Goal: Transaction & Acquisition: Purchase product/service

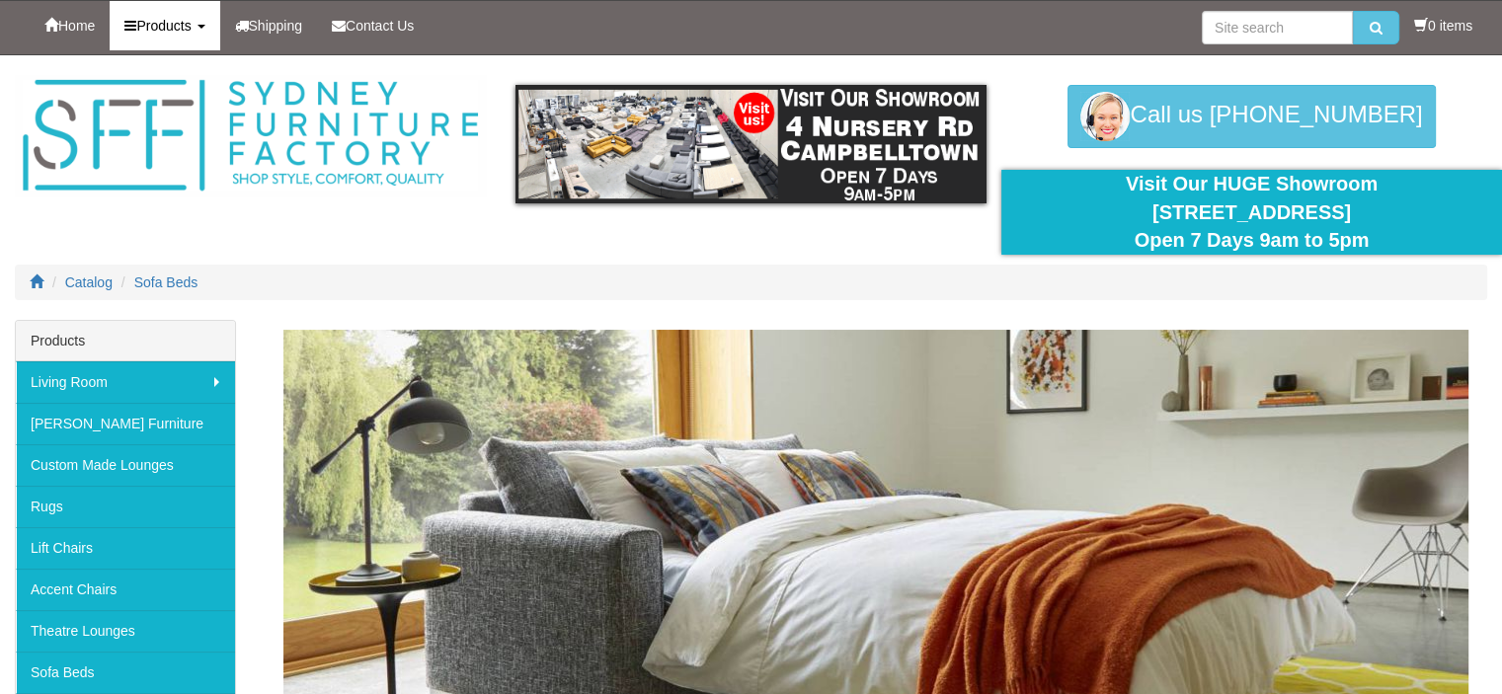
click at [205, 25] on b at bounding box center [202, 27] width 8 height 4
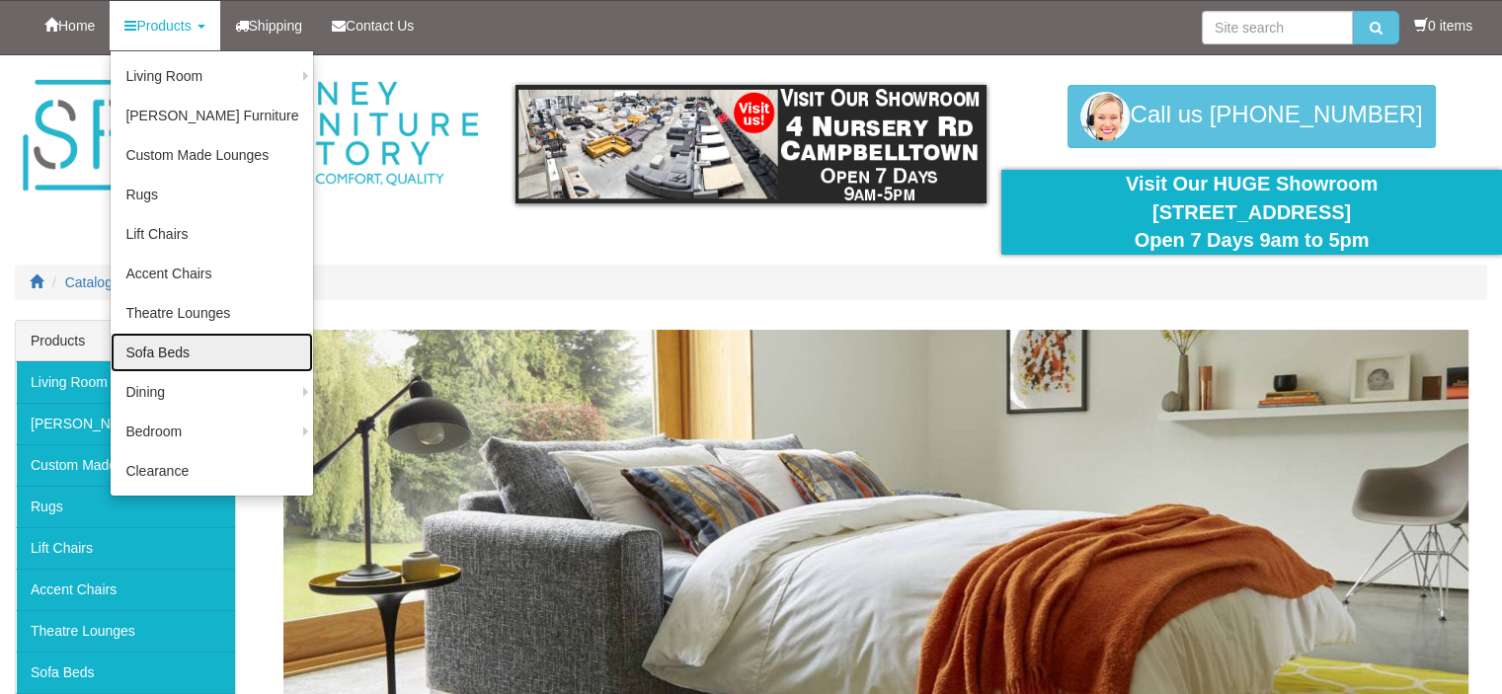
click at [165, 349] on link "Sofa Beds" at bounding box center [212, 353] width 203 height 40
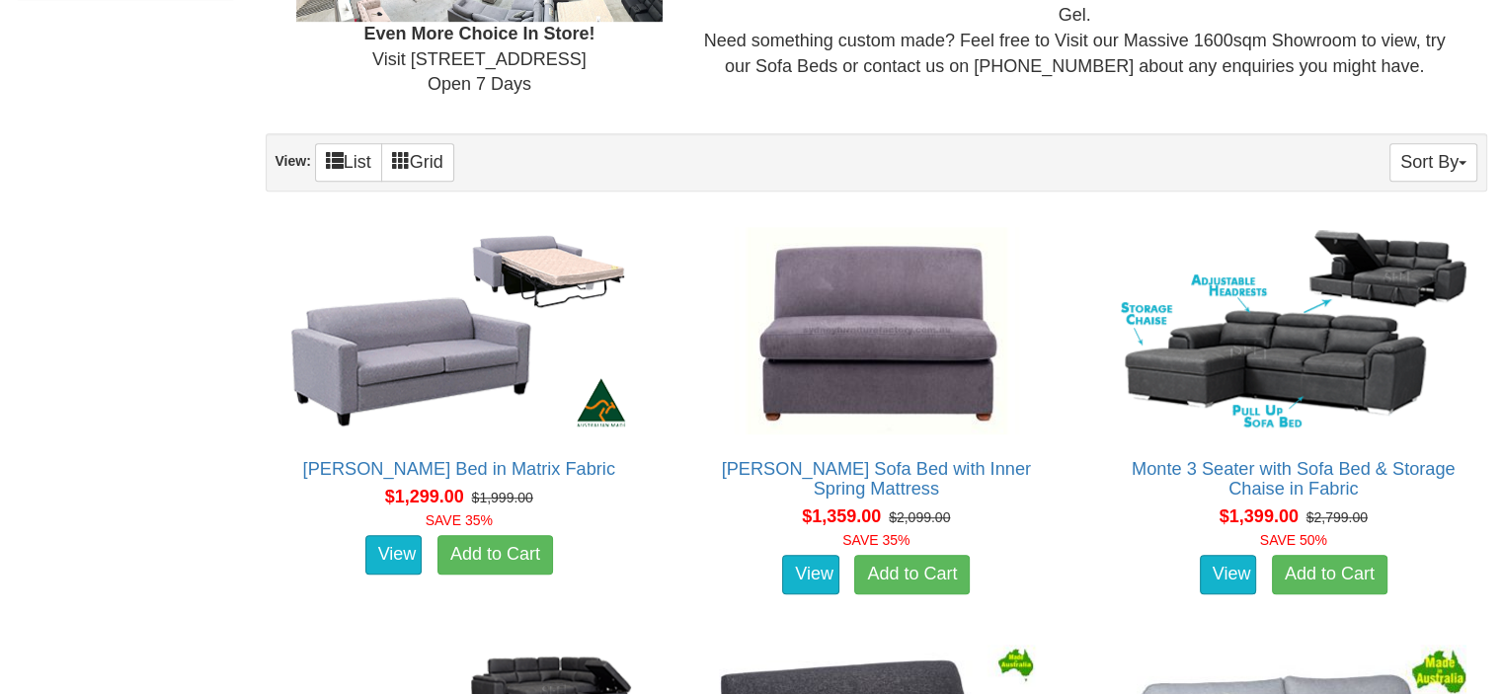
scroll to position [1250, 0]
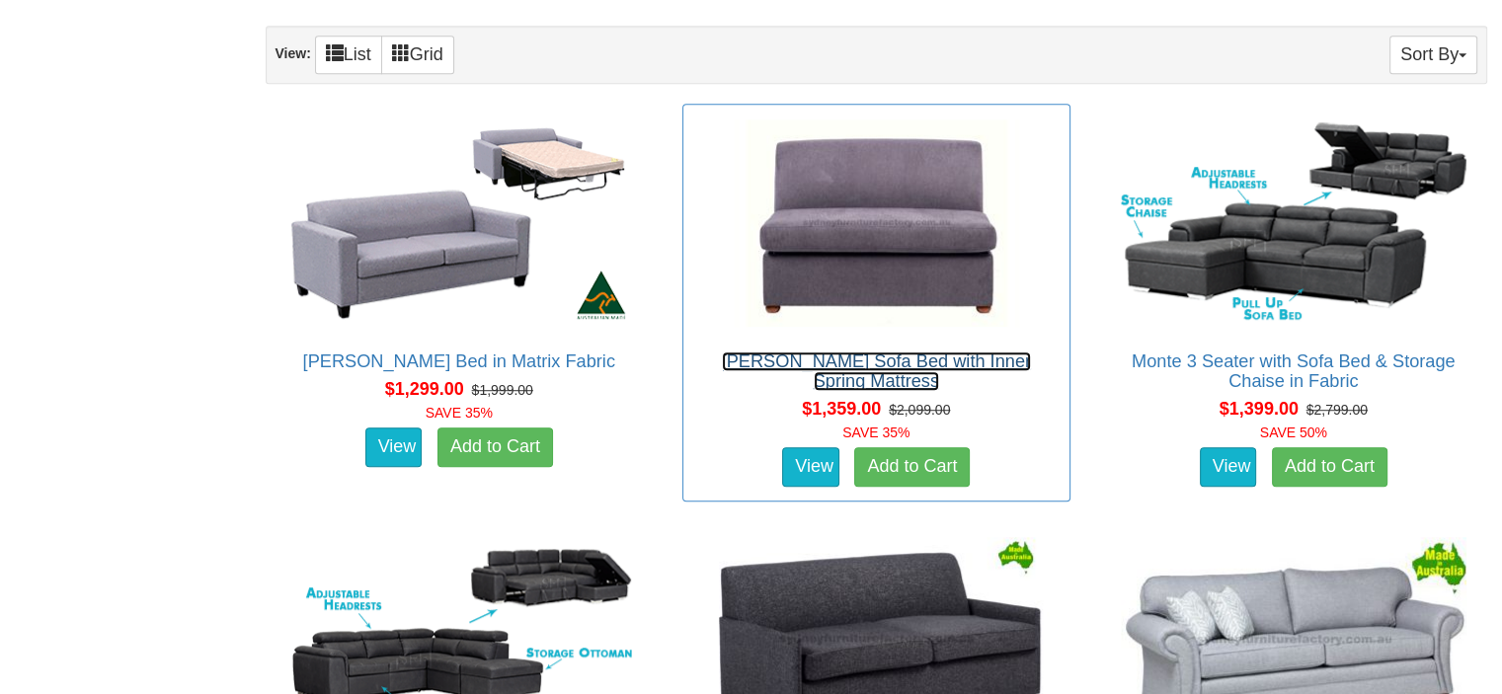
click at [840, 355] on link "[PERSON_NAME] Sofa Bed with Inner Spring Mattress" at bounding box center [876, 372] width 309 height 40
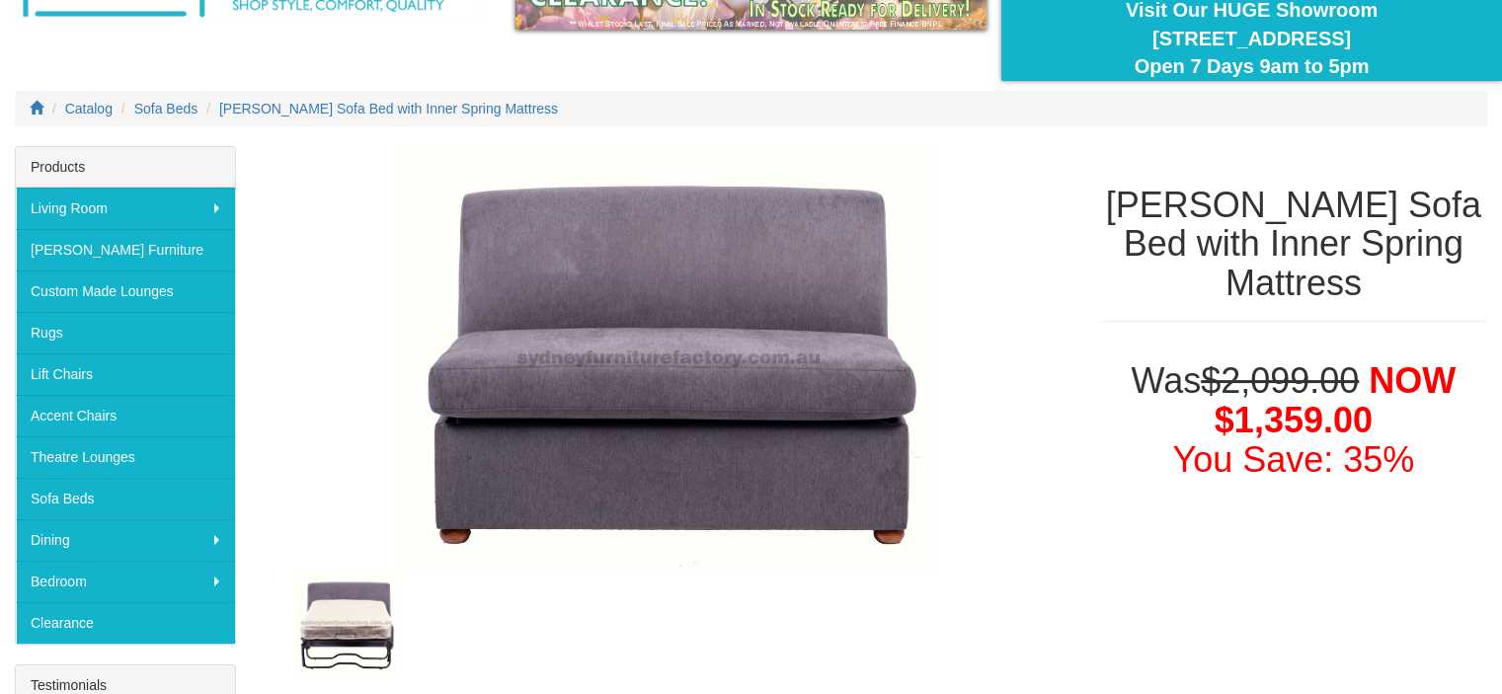
scroll to position [163, 0]
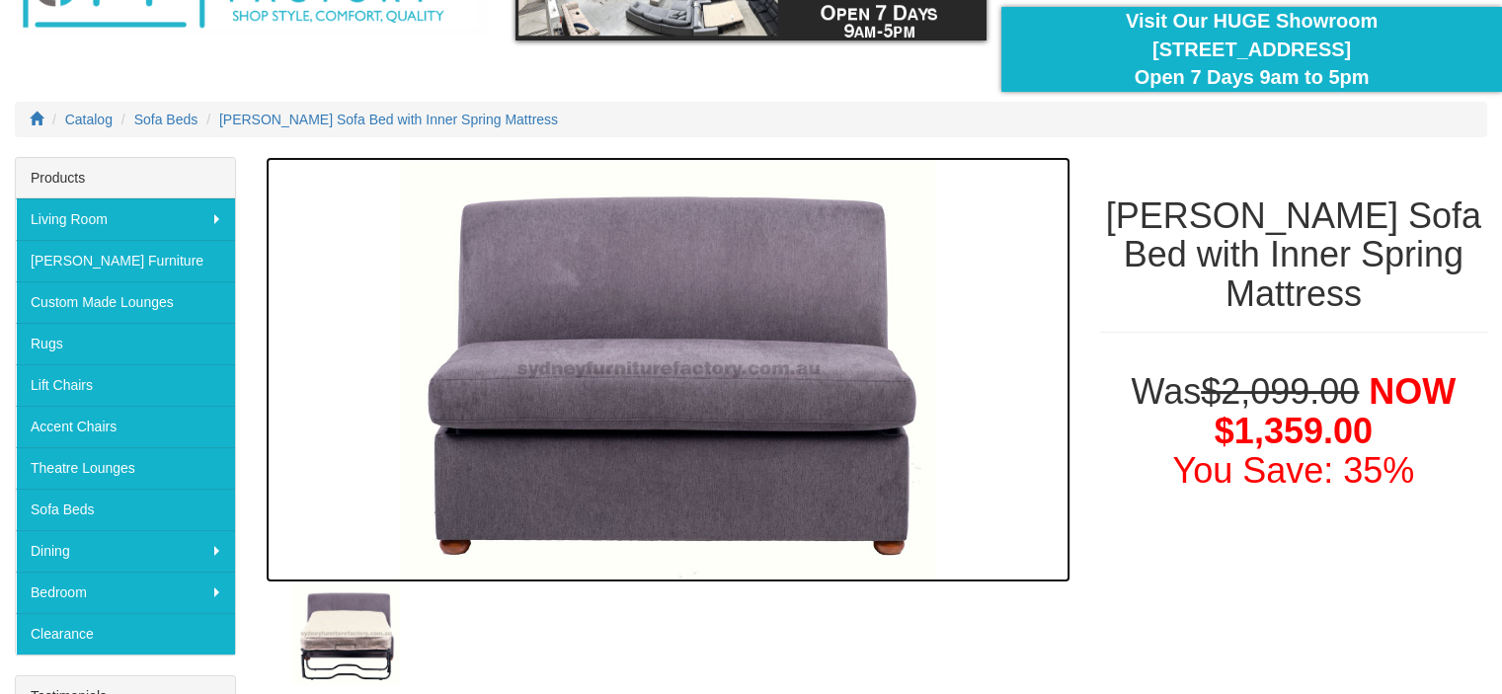
click at [769, 338] on img at bounding box center [668, 370] width 805 height 426
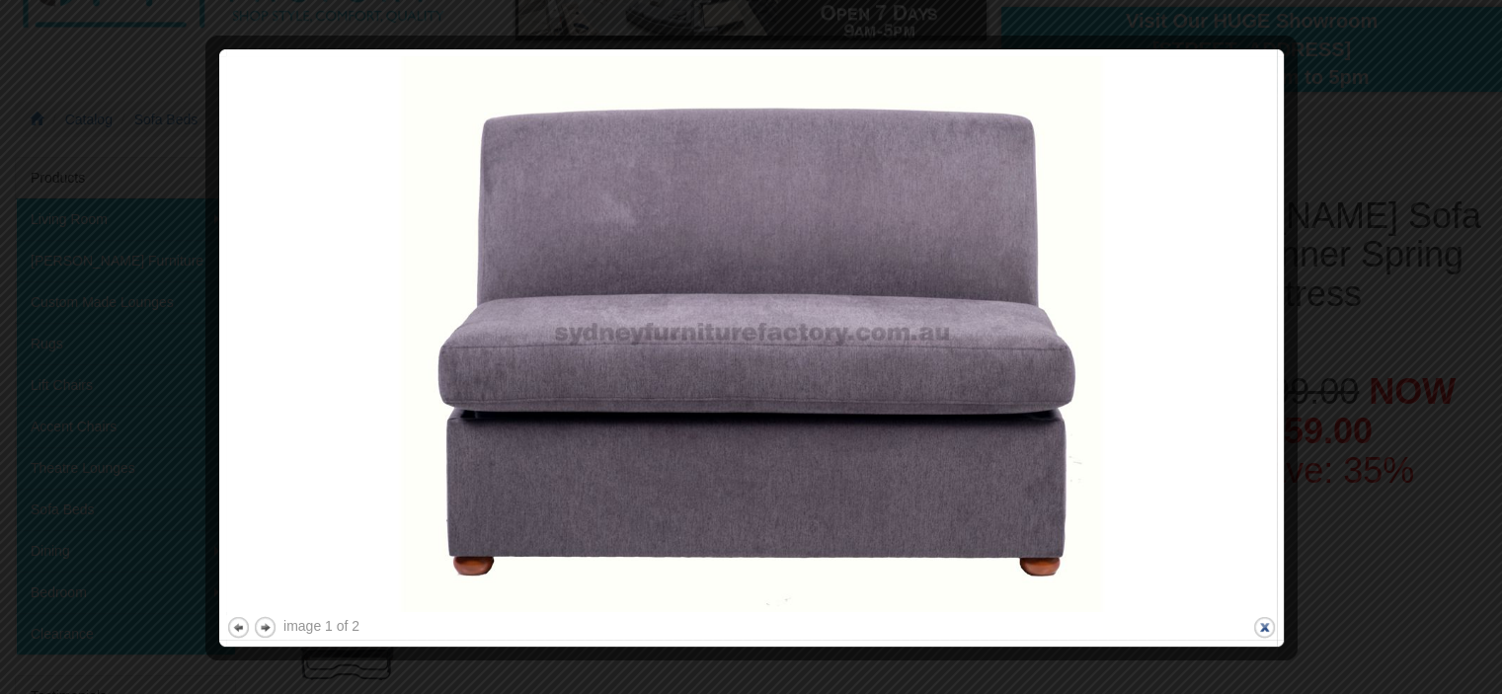
click at [1264, 623] on button "close" at bounding box center [1265, 627] width 25 height 25
